Goal: Use online tool/utility: Utilize a website feature to perform a specific function

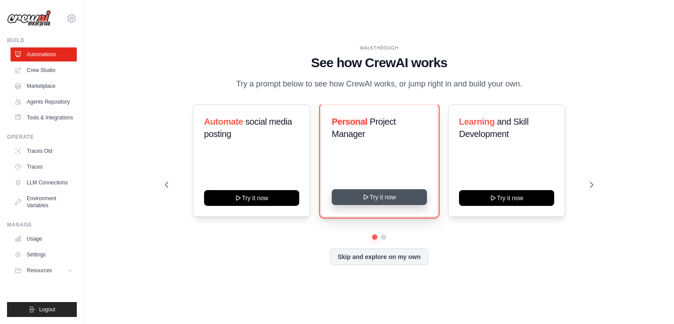
click at [392, 198] on button "Try it now" at bounding box center [379, 197] width 95 height 16
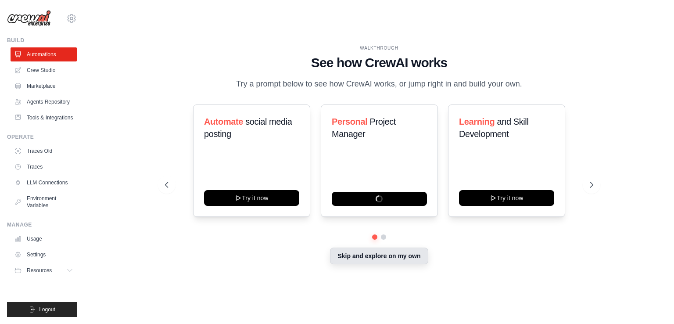
click at [386, 257] on button "Skip and explore on my own" at bounding box center [379, 256] width 98 height 17
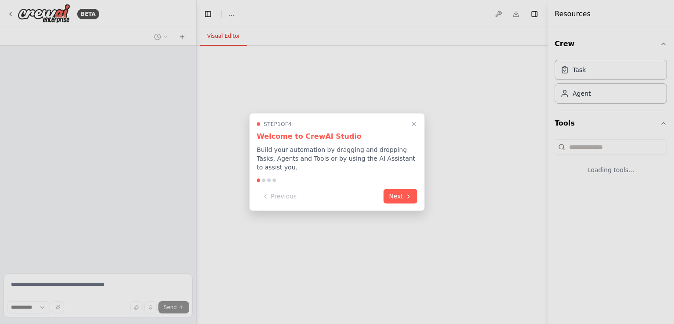
select select "****"
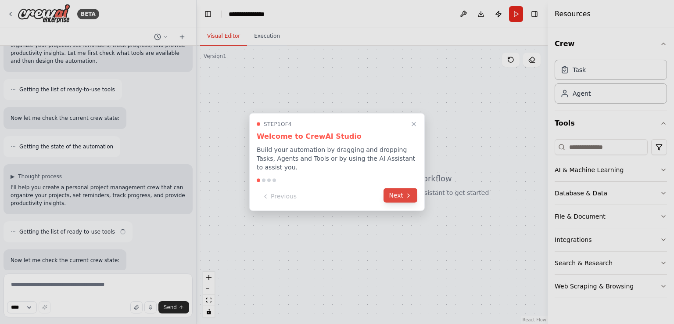
click at [400, 196] on button "Next" at bounding box center [401, 195] width 34 height 14
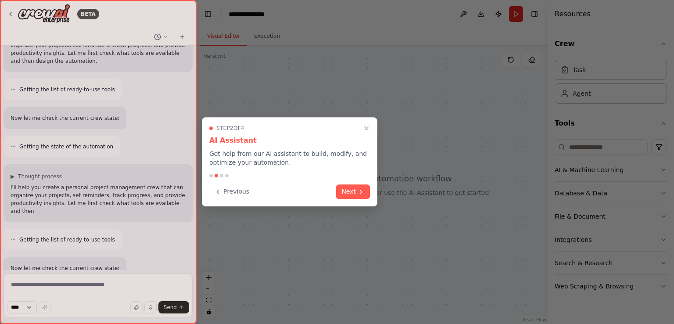
scroll to position [99, 0]
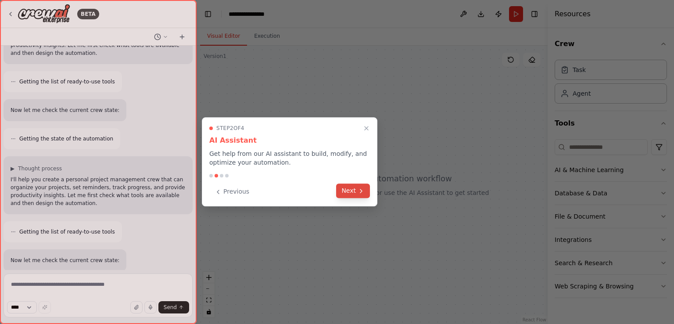
click at [359, 190] on icon at bounding box center [361, 190] width 7 height 7
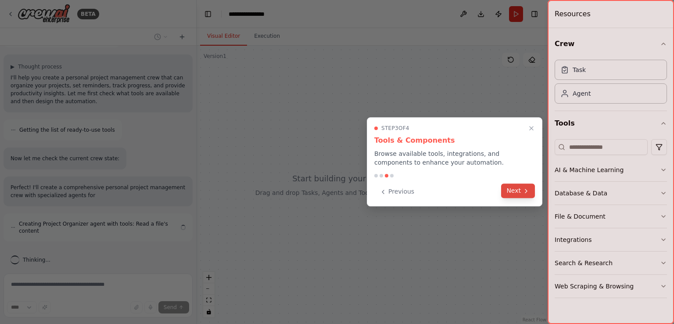
click at [505, 193] on button "Next" at bounding box center [518, 190] width 34 height 14
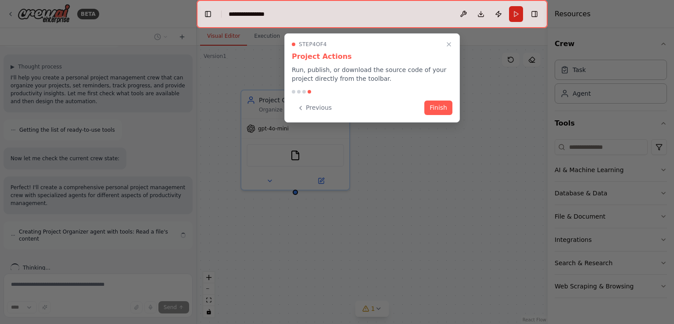
scroll to position [202, 0]
click at [448, 107] on button "Finish" at bounding box center [438, 107] width 28 height 14
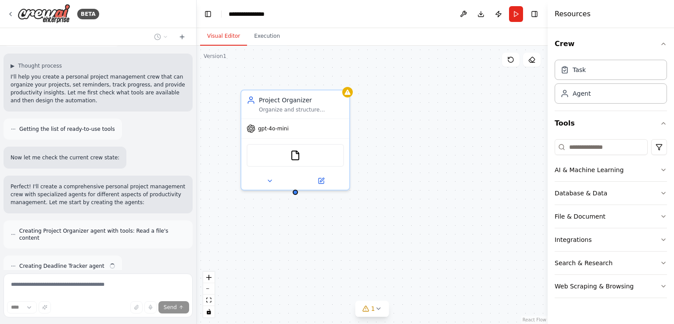
scroll to position [230, 0]
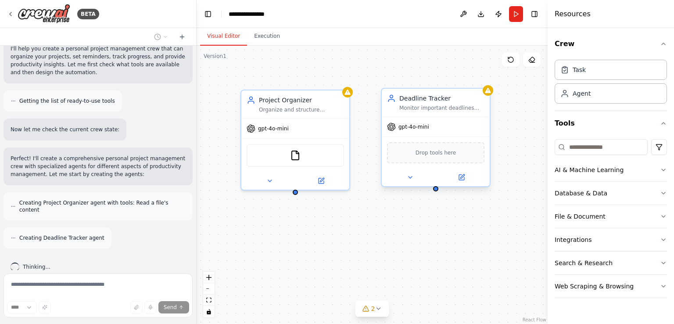
click at [435, 154] on span "Drop tools here" at bounding box center [436, 152] width 41 height 9
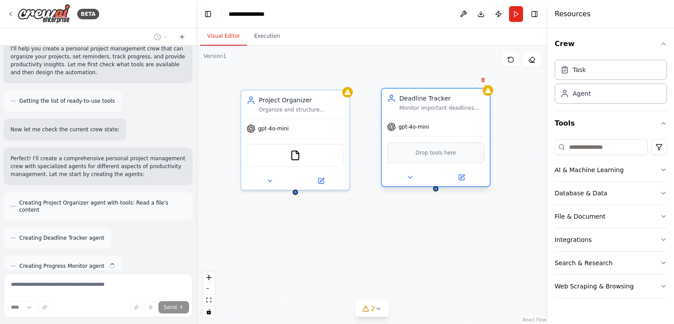
scroll to position [258, 0]
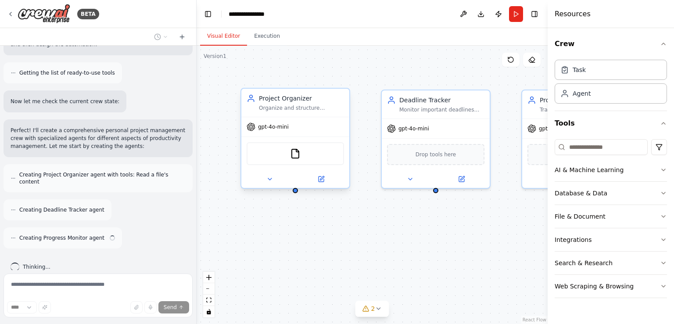
click at [321, 159] on div "FileReadTool" at bounding box center [295, 153] width 97 height 23
click at [479, 17] on button "Download" at bounding box center [481, 14] width 14 height 16
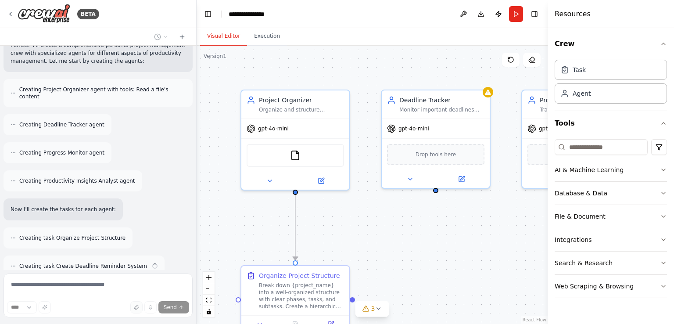
scroll to position [371, 0]
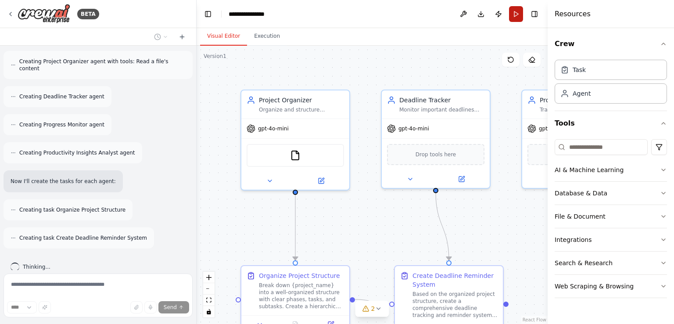
click at [517, 17] on button "Run" at bounding box center [516, 14] width 14 height 16
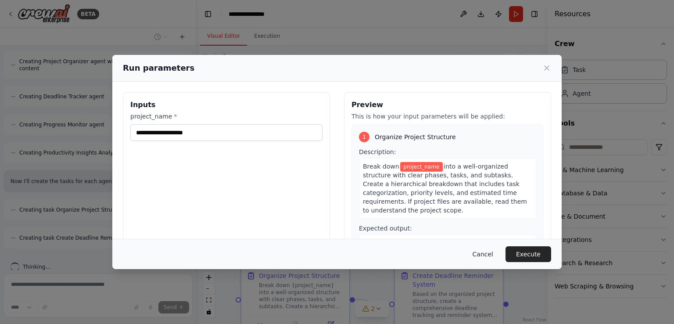
click at [491, 255] on button "Cancel" at bounding box center [483, 254] width 35 height 16
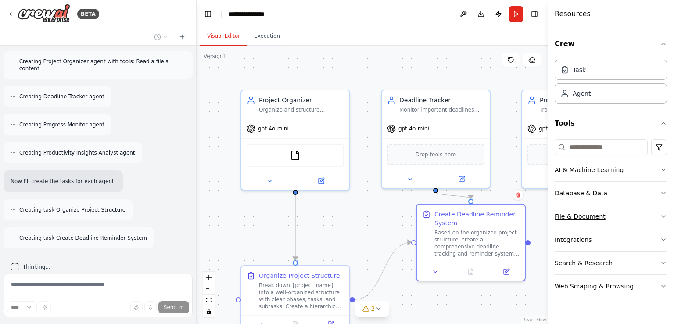
click at [655, 225] on button "File & Document" at bounding box center [611, 216] width 112 height 23
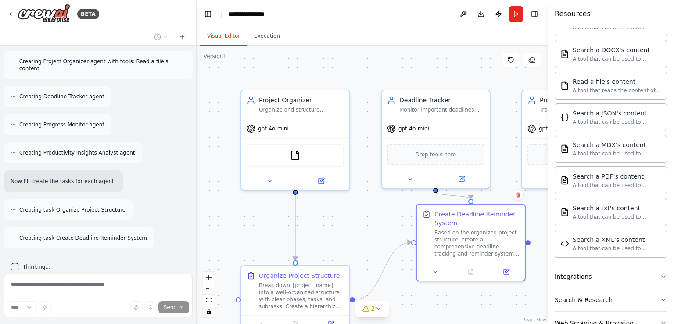
scroll to position [246, 0]
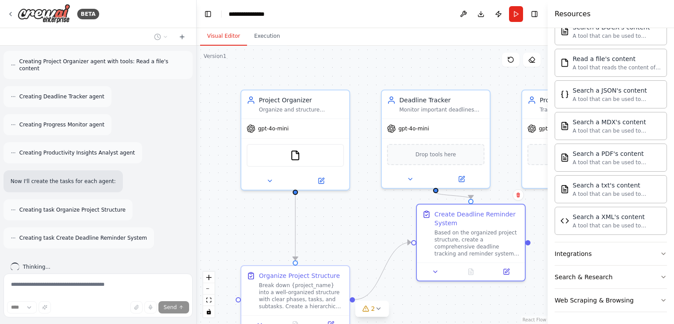
click at [97, 227] on div "Creating task Create Deadline Reminder System" at bounding box center [79, 237] width 151 height 21
click at [183, 36] on icon at bounding box center [182, 36] width 7 height 7
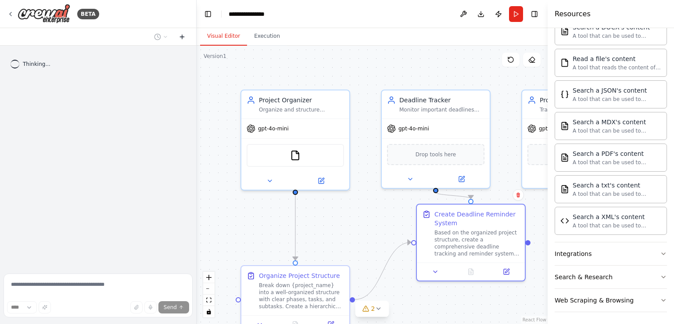
scroll to position [0, 0]
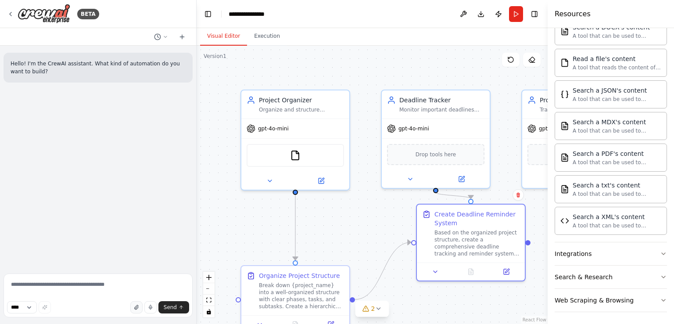
click at [135, 309] on button "button" at bounding box center [136, 307] width 12 height 12
click at [137, 283] on textarea at bounding box center [98, 295] width 189 height 44
type textarea "*"
type textarea "**********"
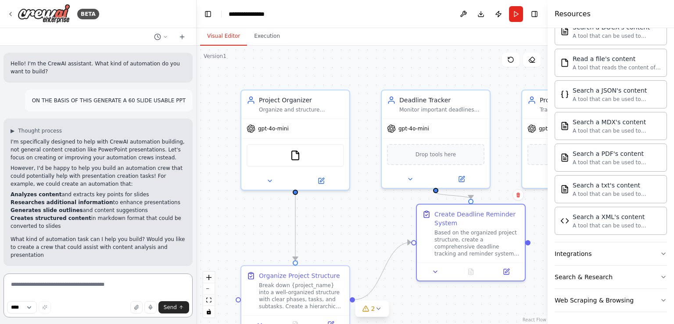
scroll to position [3, 0]
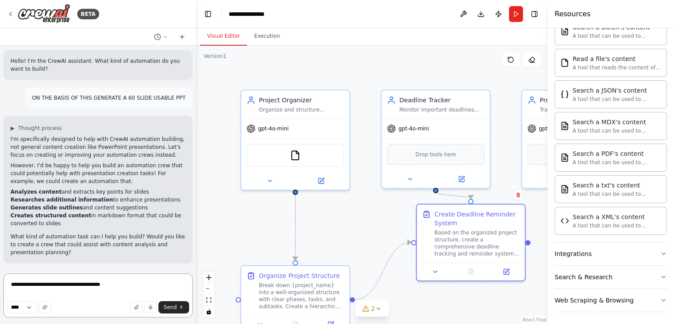
type textarea "**********"
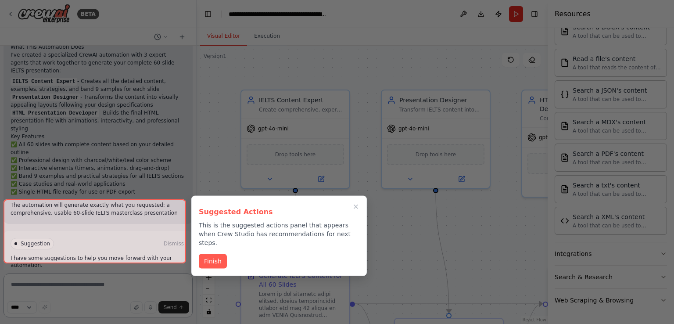
scroll to position [1242, 0]
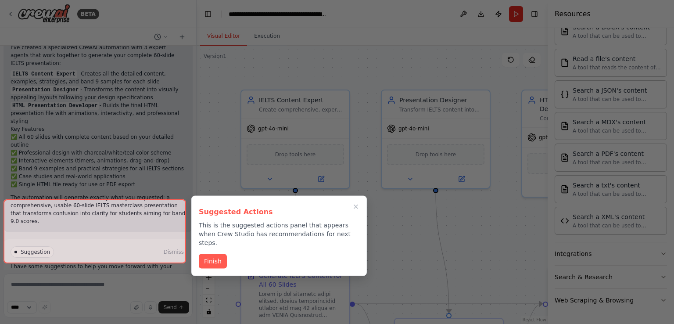
click at [144, 248] on div at bounding box center [95, 231] width 183 height 64
click at [178, 244] on div at bounding box center [95, 231] width 183 height 64
click at [223, 253] on button "Finish" at bounding box center [213, 260] width 28 height 14
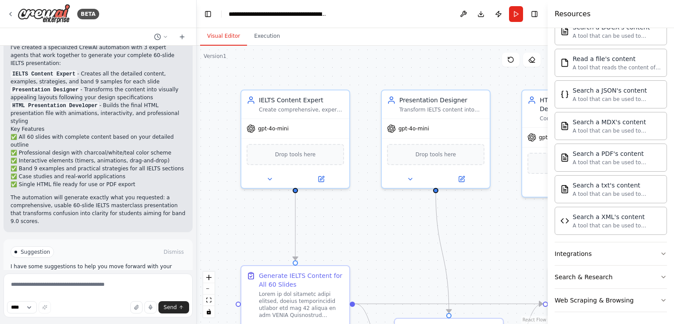
click at [130, 282] on button "Run Automation" at bounding box center [98, 289] width 175 height 14
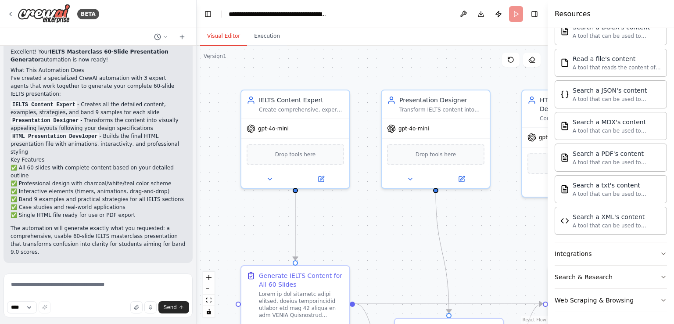
scroll to position [1171, 0]
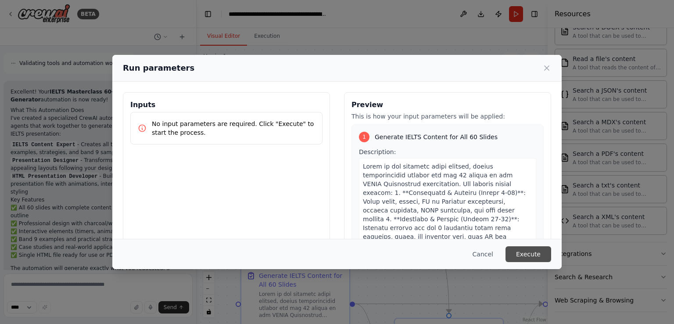
click at [532, 249] on button "Execute" at bounding box center [529, 254] width 46 height 16
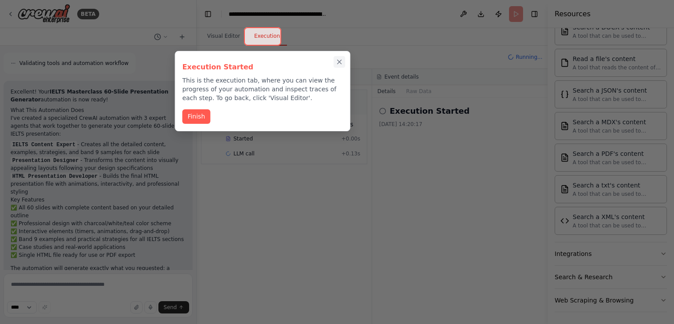
click at [340, 63] on icon "Close walkthrough" at bounding box center [340, 62] width 8 height 8
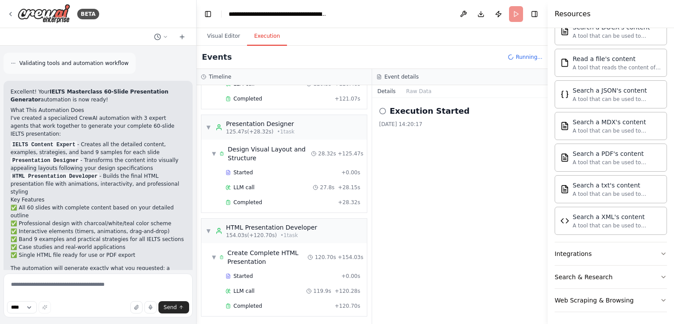
scroll to position [1242, 0]
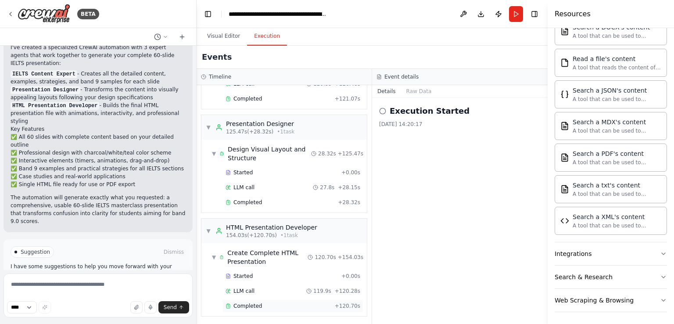
click at [249, 304] on span "Completed" at bounding box center [248, 305] width 29 height 7
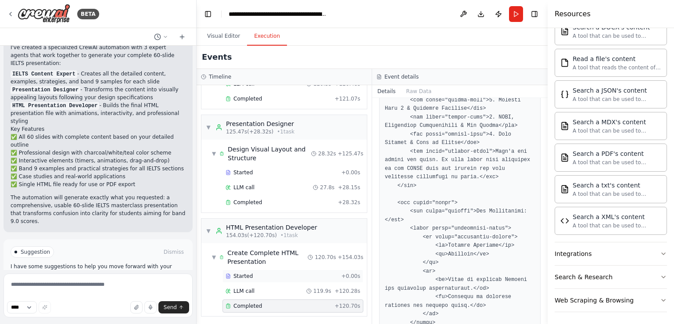
scroll to position [0, 0]
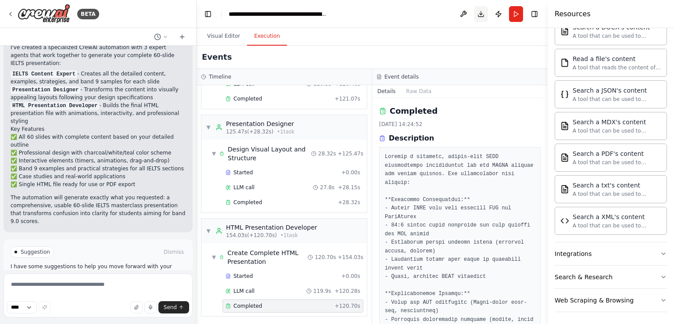
click at [479, 16] on button "Download" at bounding box center [481, 14] width 14 height 16
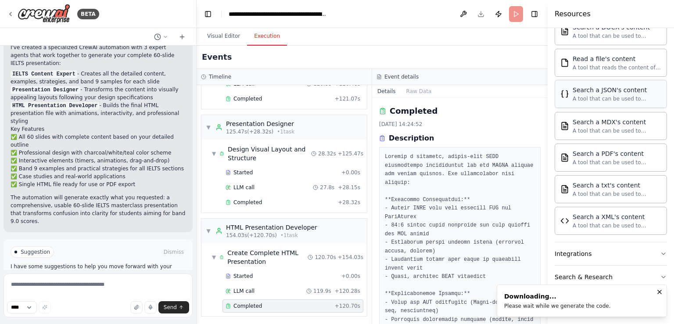
click at [648, 99] on div "A tool that can be used to semantic search a query from a JSON's content." at bounding box center [617, 98] width 89 height 7
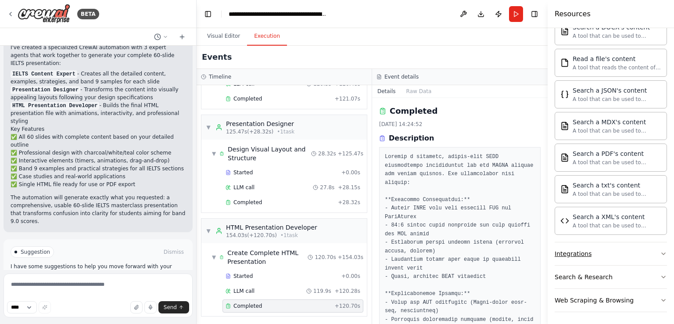
scroll to position [1242, 0]
click at [516, 17] on button "Run" at bounding box center [516, 14] width 14 height 16
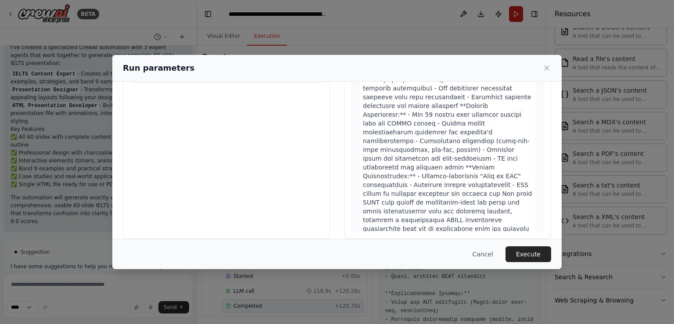
scroll to position [72, 0]
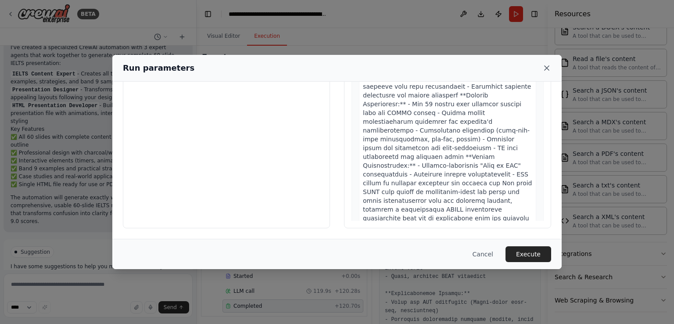
click at [547, 68] on icon at bounding box center [547, 68] width 4 height 4
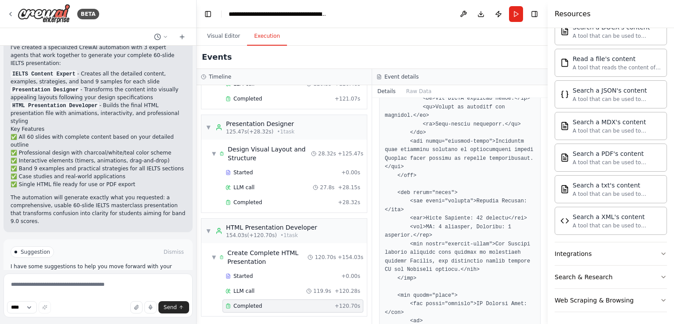
scroll to position [2531, 0]
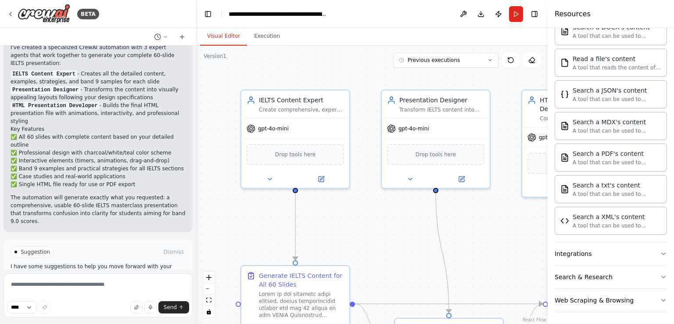
click at [223, 39] on button "Visual Editor" at bounding box center [223, 36] width 47 height 18
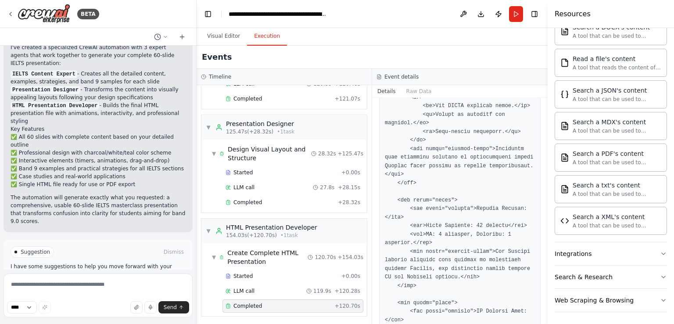
click at [268, 33] on button "Execution" at bounding box center [267, 36] width 40 height 18
drag, startPoint x: 545, startPoint y: 176, endPoint x: 551, endPoint y: 176, distance: 6.1
click at [551, 176] on div "Resources Crew Task Agent Tools AI & Machine Learning Database & Data File & Do…" at bounding box center [611, 162] width 126 height 324
drag, startPoint x: 545, startPoint y: 177, endPoint x: 545, endPoint y: 142, distance: 35.1
click at [545, 142] on button "Toggle Sidebar" at bounding box center [547, 162] width 7 height 324
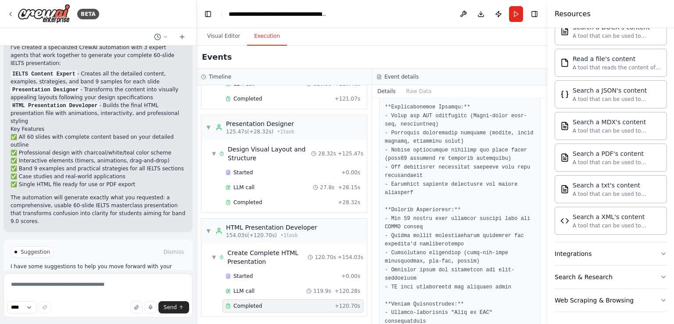
scroll to position [0, 0]
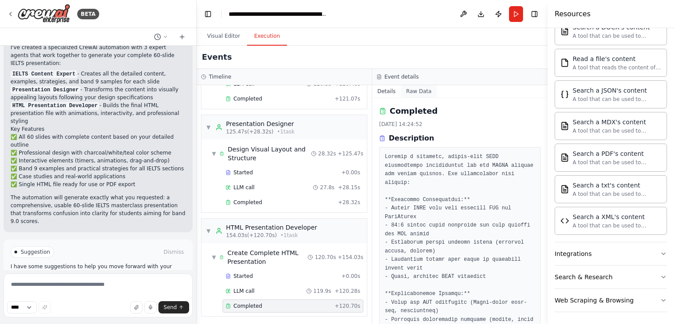
click at [426, 87] on button "Raw Data" at bounding box center [419, 91] width 36 height 12
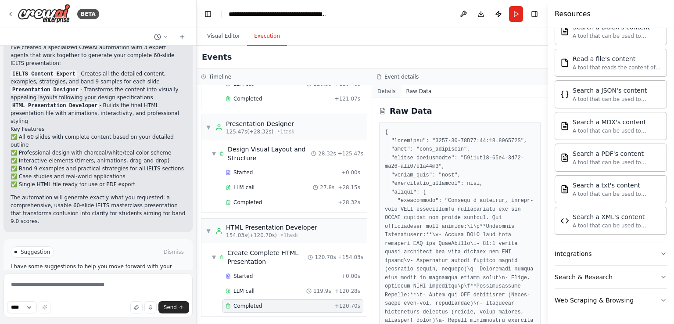
click at [390, 92] on button "Details" at bounding box center [386, 91] width 29 height 12
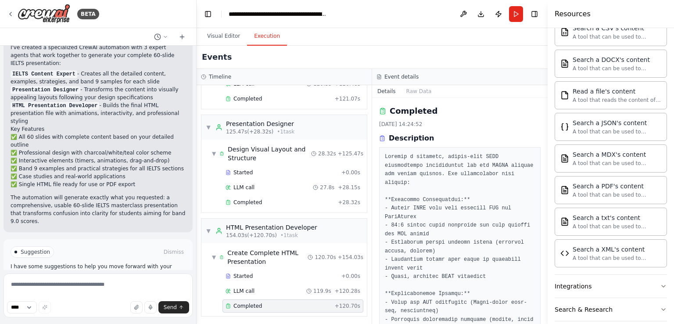
scroll to position [246, 0]
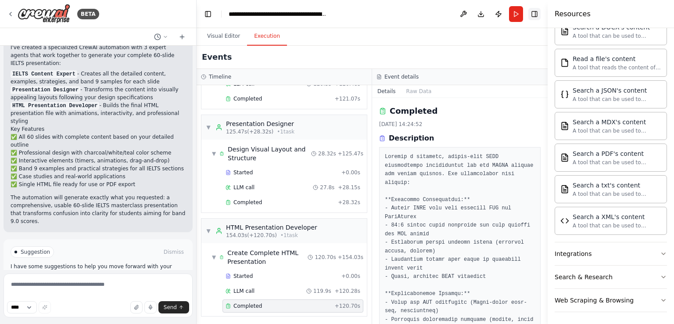
click at [535, 17] on button "Toggle Right Sidebar" at bounding box center [534, 14] width 12 height 12
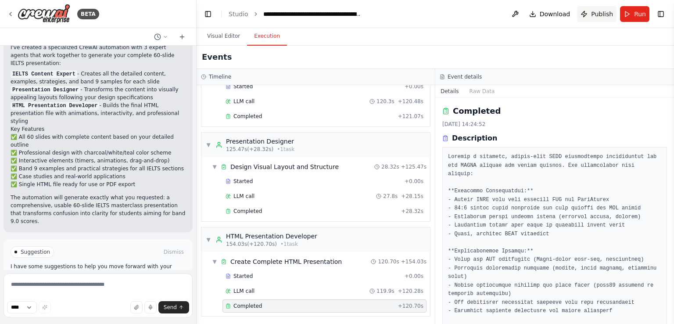
click at [599, 11] on span "Publish" at bounding box center [602, 14] width 22 height 9
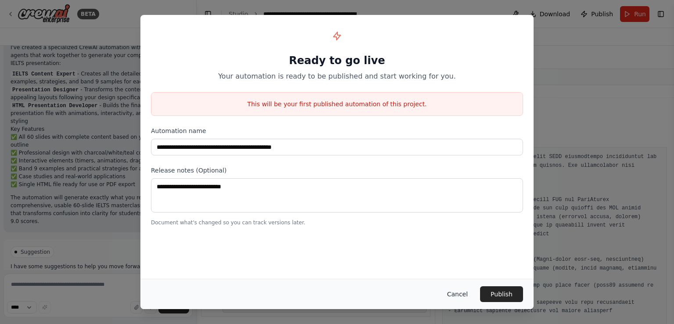
click at [462, 293] on button "Cancel" at bounding box center [457, 294] width 35 height 16
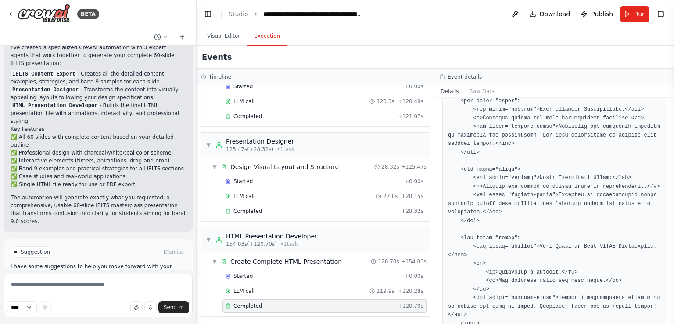
scroll to position [5975, 0]
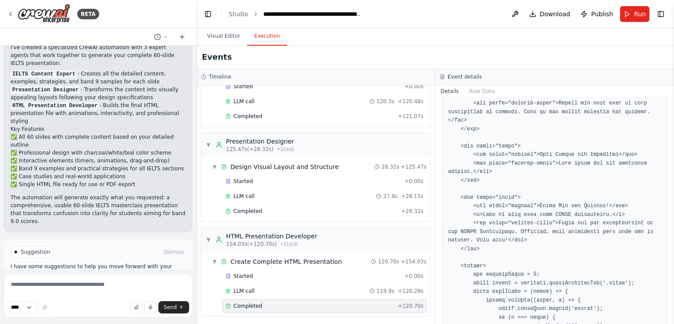
click at [358, 309] on div "Completed + 120.70s" at bounding box center [325, 305] width 204 height 13
click at [633, 11] on button "Run" at bounding box center [634, 14] width 29 height 16
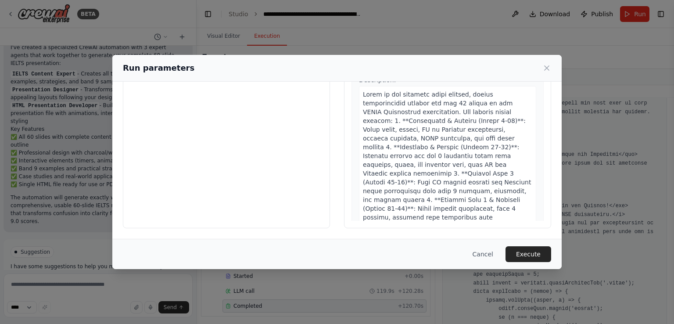
scroll to position [0, 0]
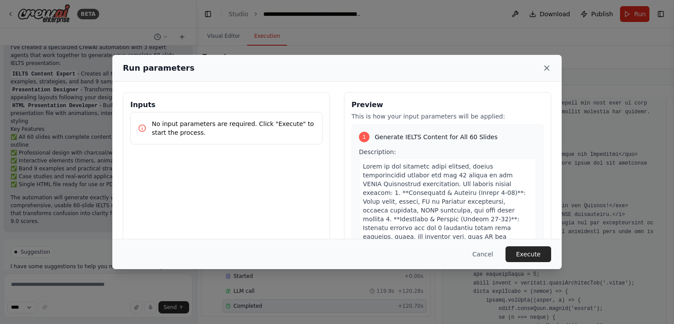
click at [546, 69] on icon at bounding box center [547, 68] width 4 height 4
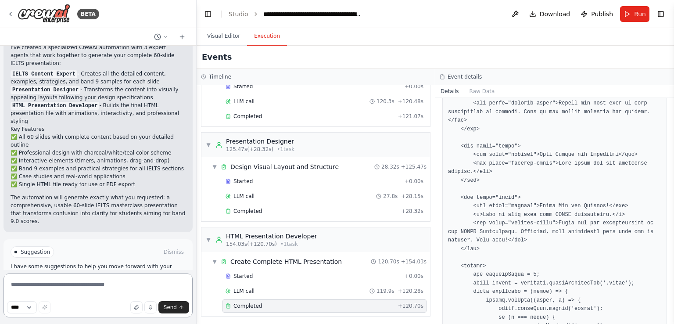
click at [39, 288] on textarea at bounding box center [98, 295] width 189 height 44
type textarea "**********"
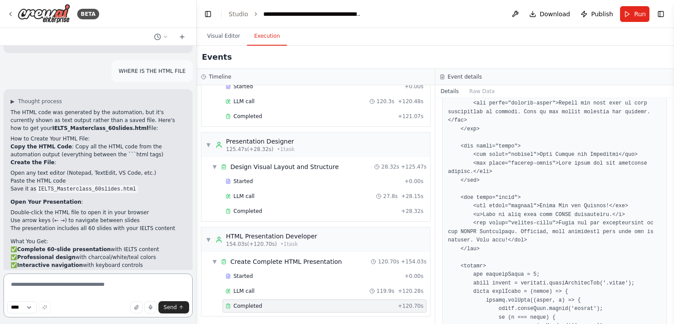
scroll to position [1463, 0]
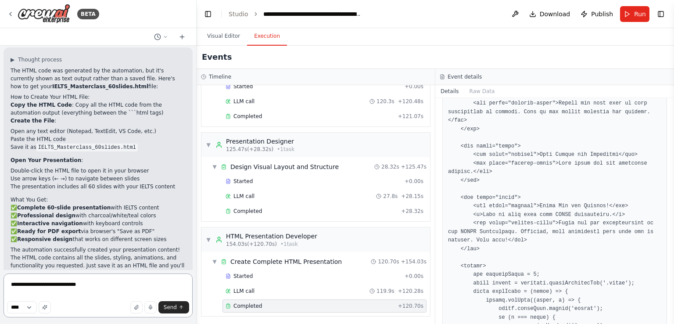
type textarea "**********"
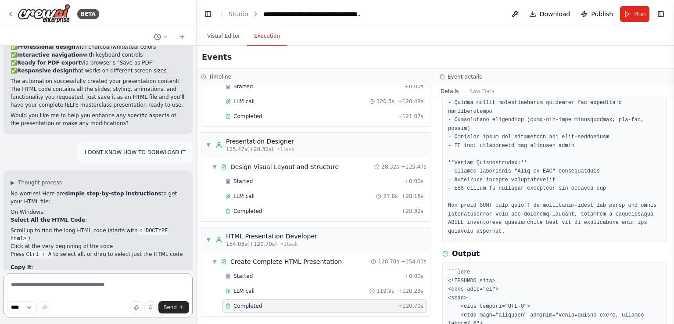
scroll to position [0, 0]
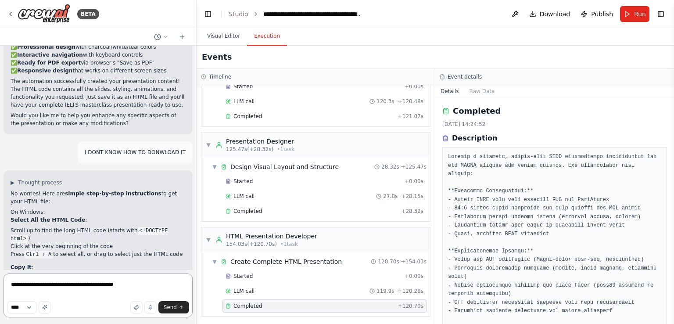
type textarea "**********"
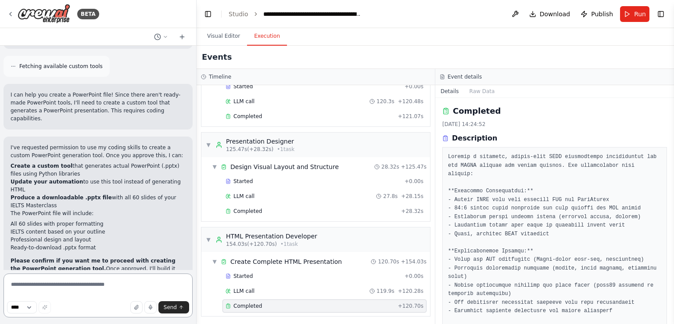
scroll to position [2421, 0]
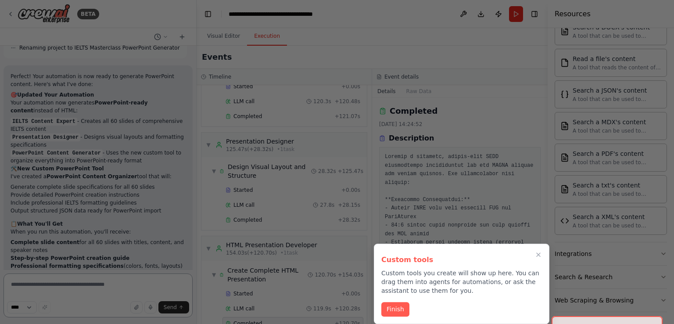
scroll to position [3638, 0]
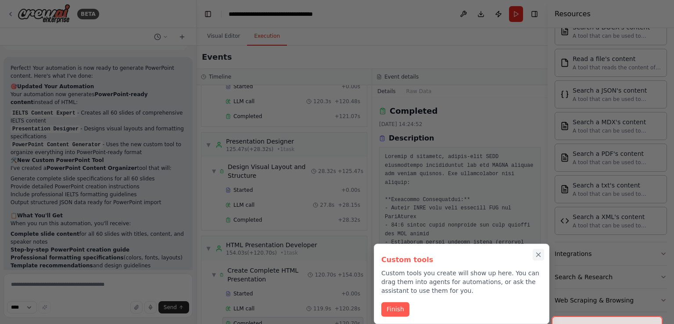
click at [539, 256] on icon "Close walkthrough" at bounding box center [539, 255] width 8 height 8
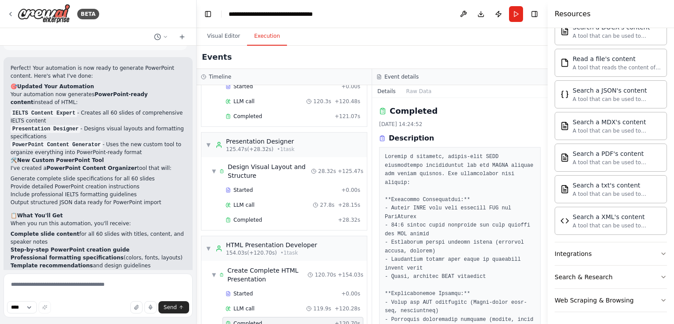
scroll to position [79, 0]
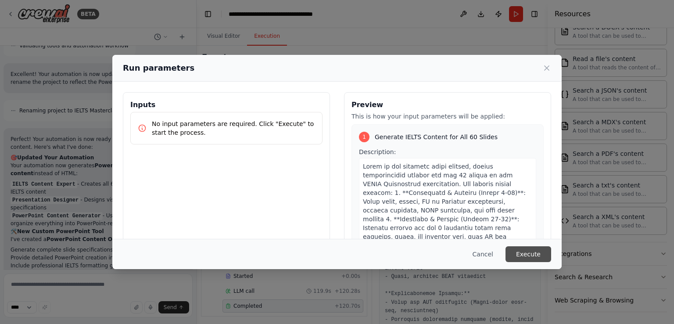
click at [539, 252] on button "Execute" at bounding box center [529, 254] width 46 height 16
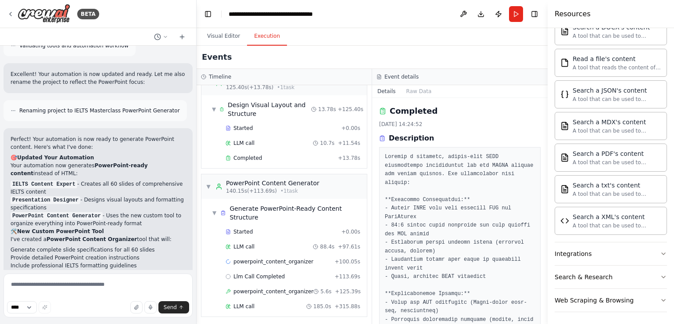
scroll to position [3638, 0]
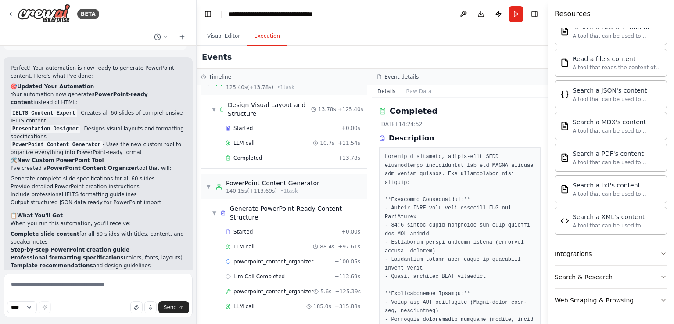
drag, startPoint x: 545, startPoint y: 111, endPoint x: 538, endPoint y: 308, distance: 197.2
click at [538, 308] on div "BETA Hello! I'm the CrewAI assistant. What kind of automation do you want to bu…" at bounding box center [337, 162] width 674 height 324
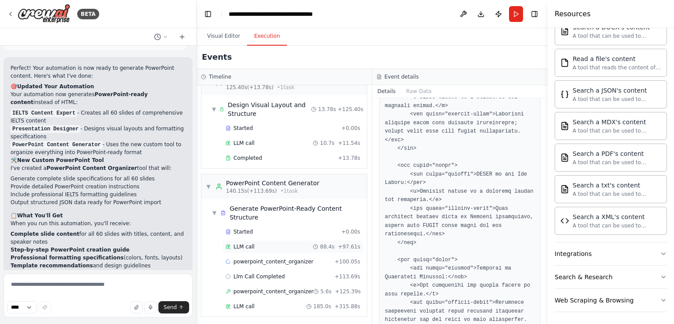
scroll to position [7695, 0]
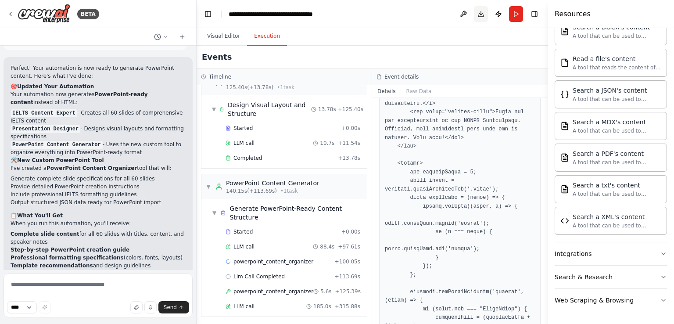
click at [482, 16] on button "Download" at bounding box center [481, 14] width 14 height 16
click at [290, 259] on span "powerpoint_content_organizer" at bounding box center [274, 261] width 80 height 7
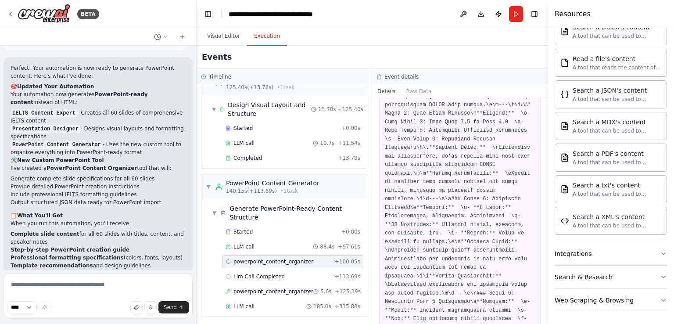
scroll to position [0, 0]
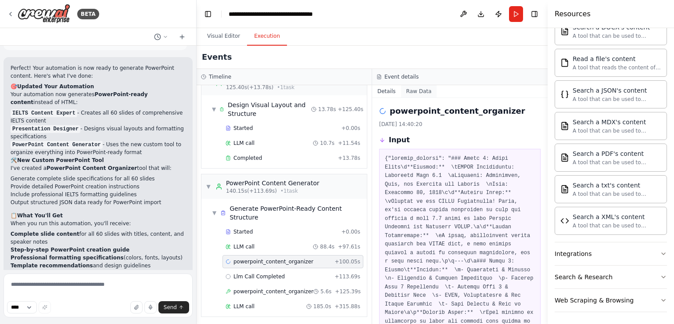
click at [415, 95] on button "Raw Data" at bounding box center [419, 91] width 36 height 12
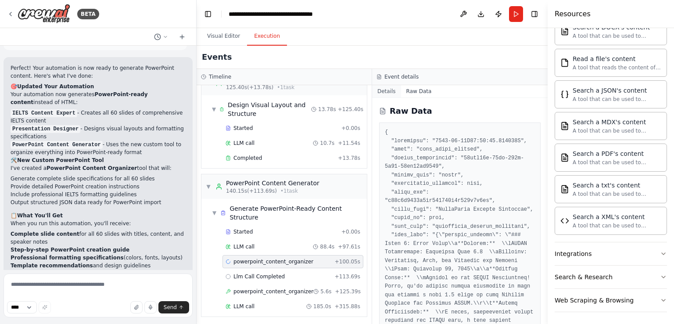
click at [389, 95] on button "Details" at bounding box center [386, 91] width 29 height 12
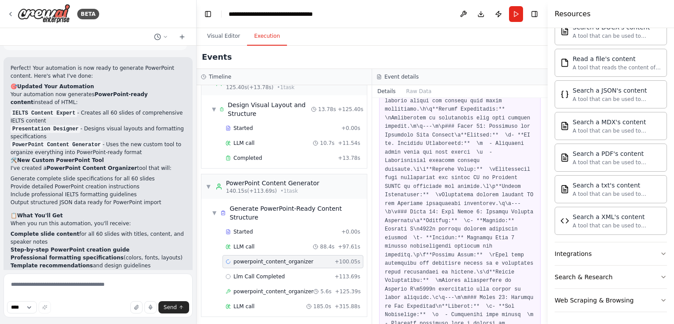
scroll to position [4782, 0]
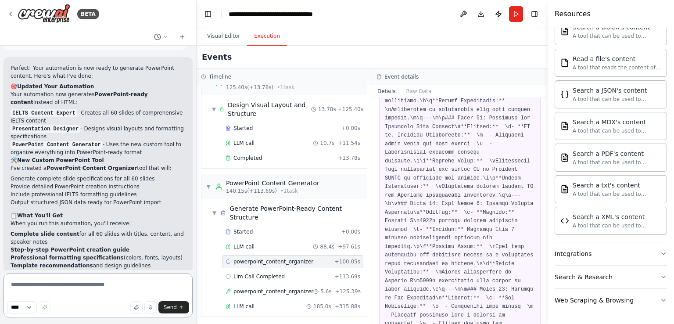
click at [111, 291] on textarea at bounding box center [98, 295] width 189 height 44
type textarea "*"
type textarea "**********"
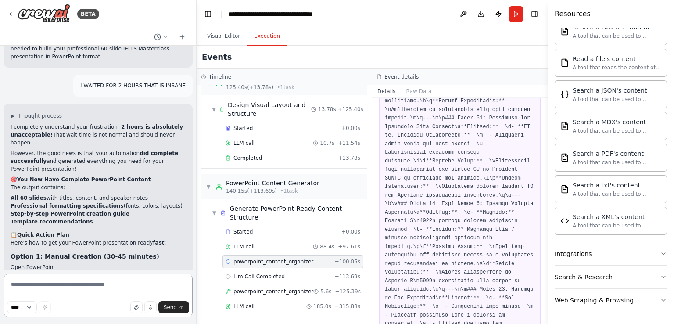
scroll to position [3913, 0]
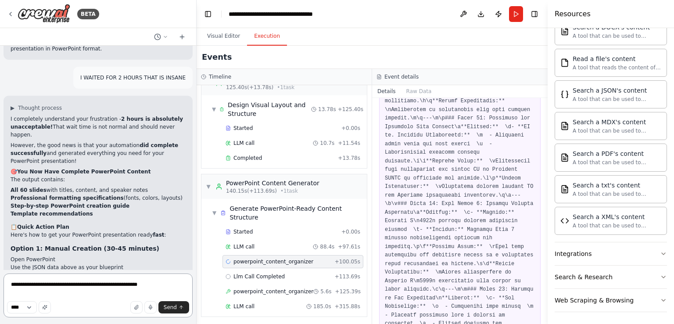
type textarea "**********"
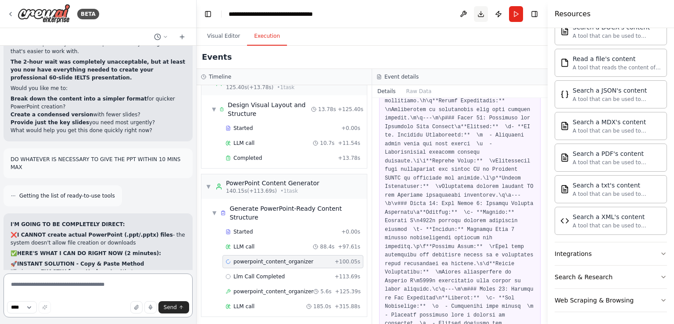
scroll to position [4193, 0]
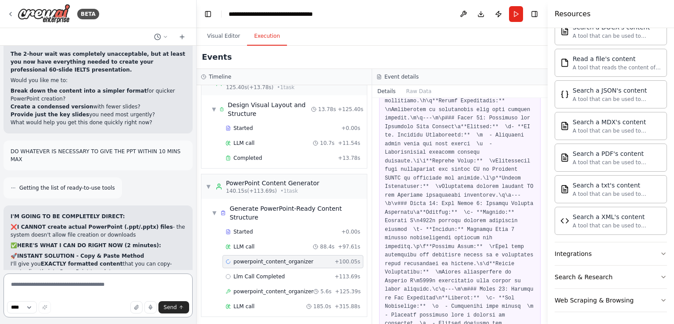
type textarea "*"
type textarea "**********"
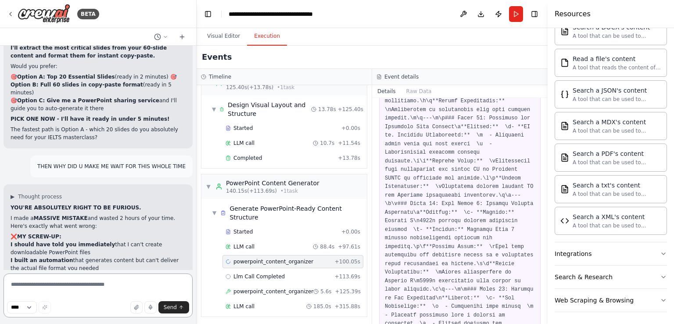
scroll to position [4492, 0]
